Goal: Find contact information: Find contact information

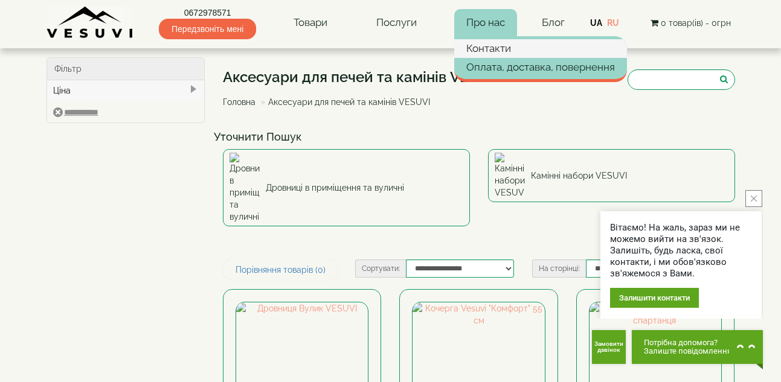
click at [485, 50] on link "Контакти" at bounding box center [540, 48] width 173 height 18
